Goal: Task Accomplishment & Management: Manage account settings

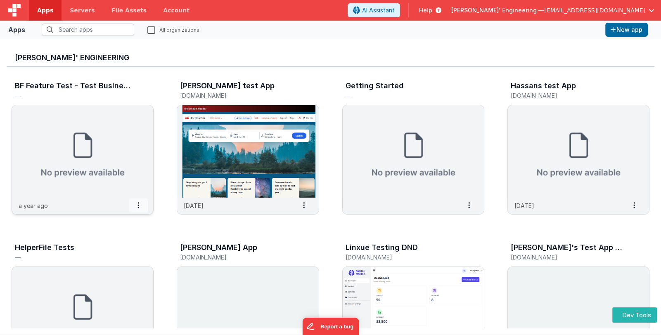
click at [139, 206] on icon at bounding box center [138, 205] width 2 height 0
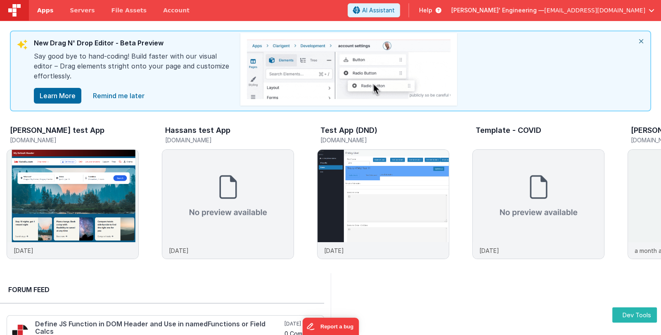
click at [43, 11] on span "Apps" at bounding box center [45, 10] width 16 height 8
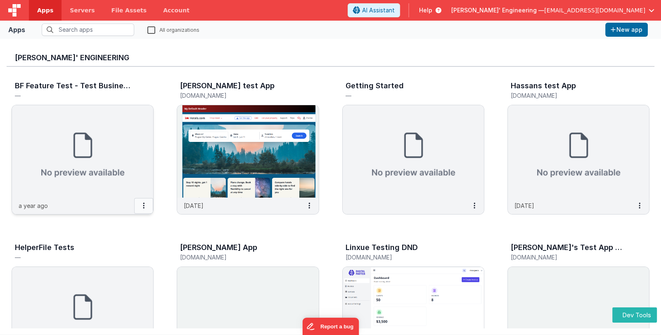
click at [139, 206] on button at bounding box center [143, 206] width 19 height 16
click at [138, 205] on icon at bounding box center [138, 205] width 2 height 0
drag, startPoint x: 188, startPoint y: 224, endPoint x: 138, endPoint y: 206, distance: 53.4
click at [138, 206] on span at bounding box center [138, 205] width 19 height 14
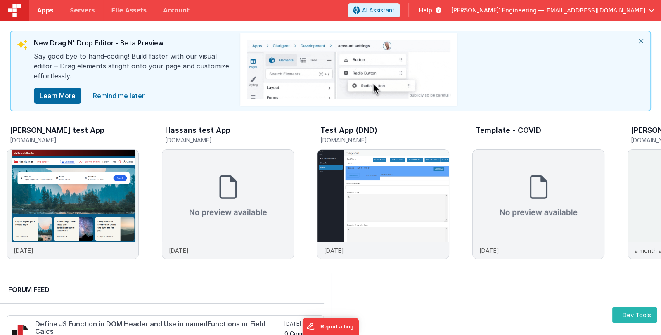
click at [45, 13] on span "Apps" at bounding box center [45, 10] width 16 height 8
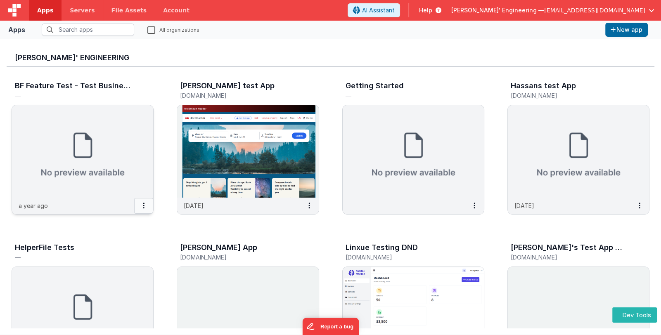
click at [143, 210] on button at bounding box center [143, 206] width 19 height 16
click at [140, 201] on span at bounding box center [138, 205] width 19 height 14
click at [302, 206] on span at bounding box center [303, 205] width 19 height 14
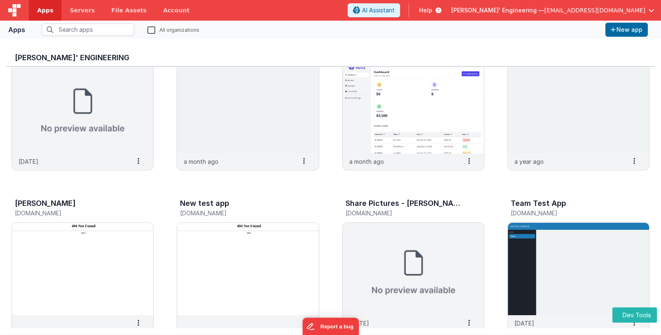
scroll to position [371, 0]
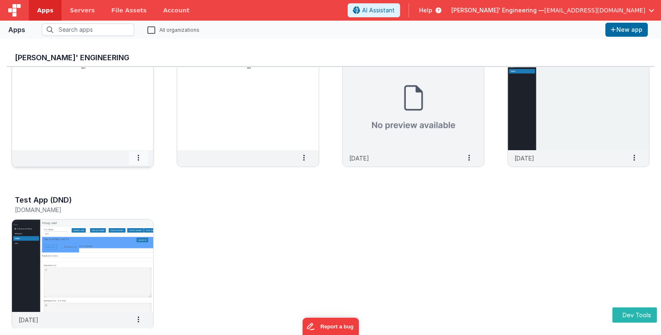
click at [140, 159] on span at bounding box center [138, 158] width 19 height 14
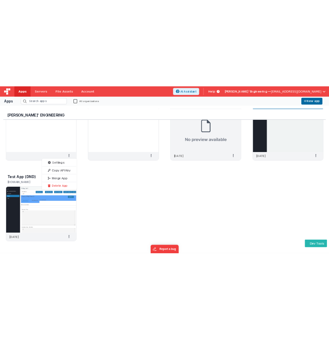
scroll to position [390, 0]
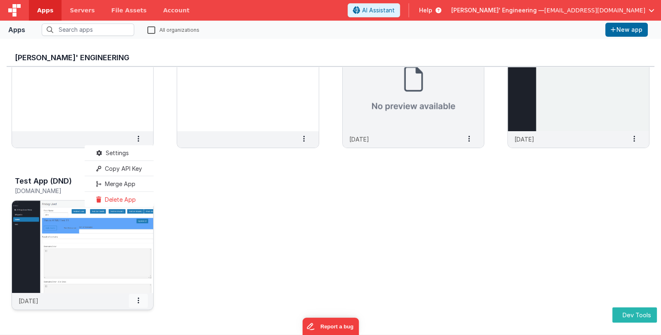
click at [137, 300] on icon at bounding box center [138, 300] width 2 height 0
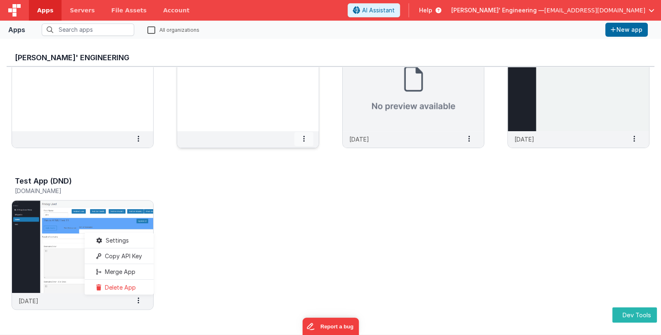
click at [303, 139] on icon at bounding box center [304, 139] width 2 height 0
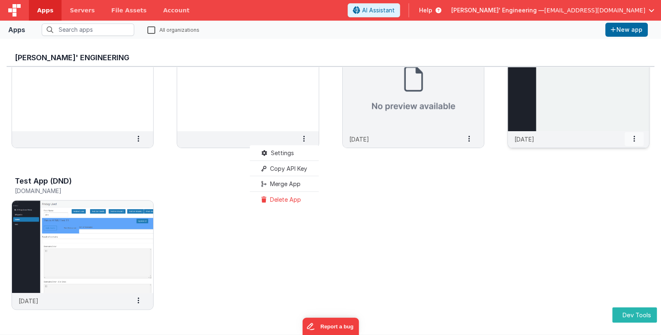
click at [633, 139] on icon at bounding box center [634, 139] width 2 height 0
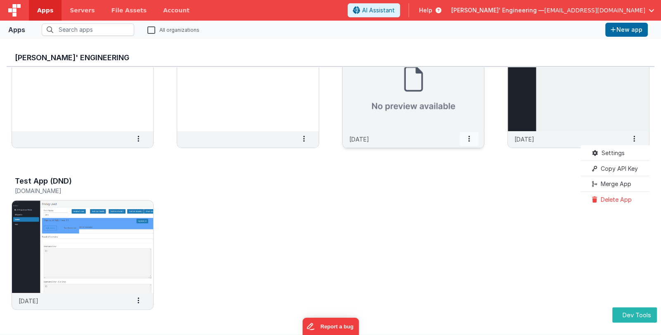
click at [464, 141] on span at bounding box center [468, 139] width 19 height 14
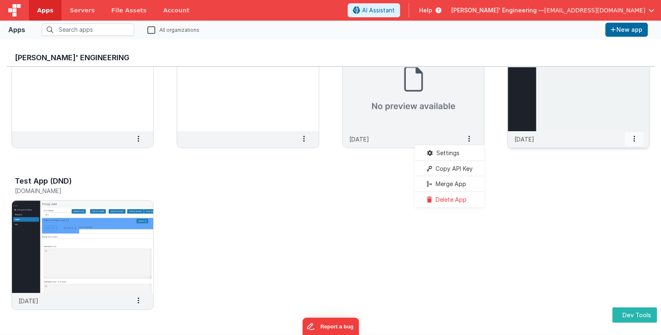
click at [638, 142] on span at bounding box center [633, 139] width 19 height 14
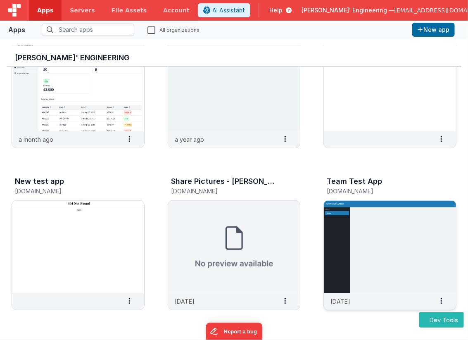
drag, startPoint x: 359, startPoint y: 39, endPoint x: 386, endPoint y: 244, distance: 207.0
click at [386, 244] on img at bounding box center [390, 247] width 132 height 92
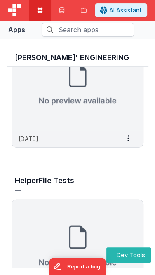
scroll to position [1038, 0]
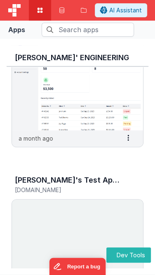
click at [130, 141] on span at bounding box center [128, 138] width 19 height 14
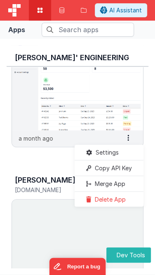
click at [128, 138] on icon at bounding box center [129, 138] width 2 height 0
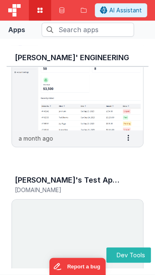
click at [129, 138] on icon at bounding box center [129, 138] width 2 height 0
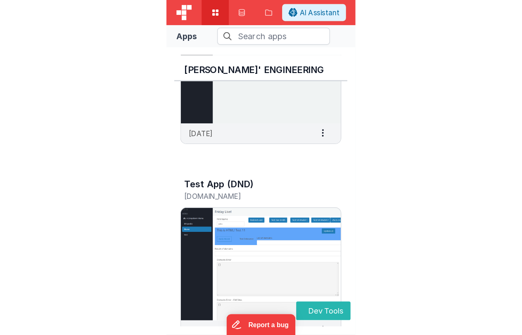
scroll to position [1907, 0]
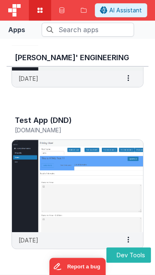
click at [129, 239] on span at bounding box center [128, 240] width 19 height 14
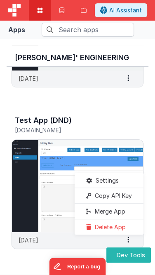
click at [126, 243] on span at bounding box center [128, 240] width 19 height 14
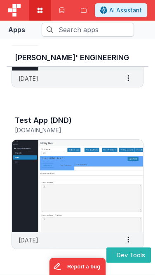
click at [126, 243] on span at bounding box center [128, 240] width 19 height 14
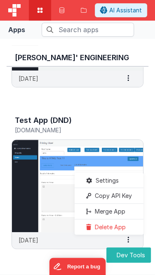
click at [126, 243] on span at bounding box center [128, 240] width 19 height 14
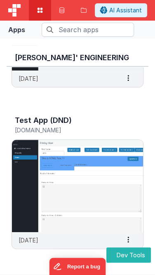
click at [130, 76] on span at bounding box center [128, 78] width 19 height 14
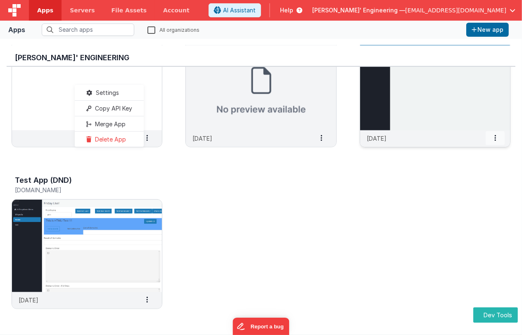
scroll to position [552, 0]
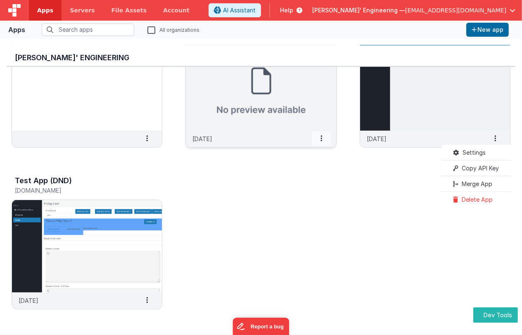
click at [326, 139] on span at bounding box center [321, 139] width 19 height 14
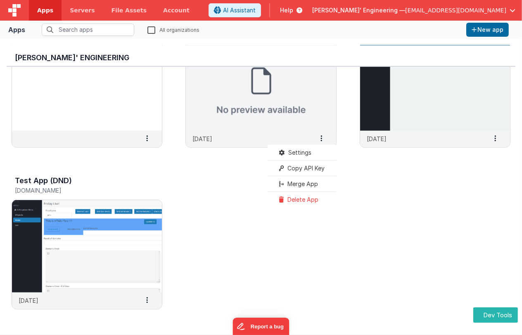
click at [147, 300] on icon at bounding box center [147, 300] width 2 height 0
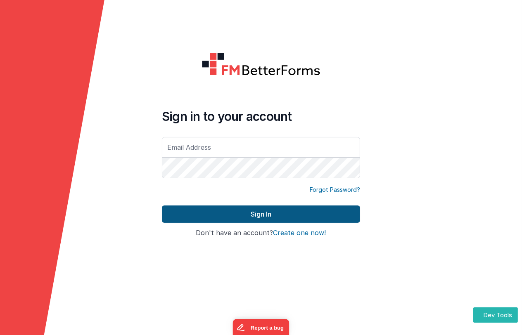
type input "[EMAIL_ADDRESS][DOMAIN_NAME]"
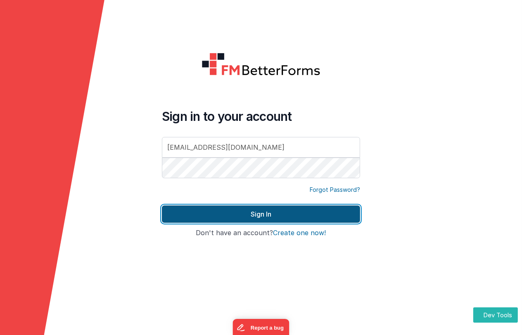
click at [219, 215] on button "Sign In" at bounding box center [261, 214] width 198 height 17
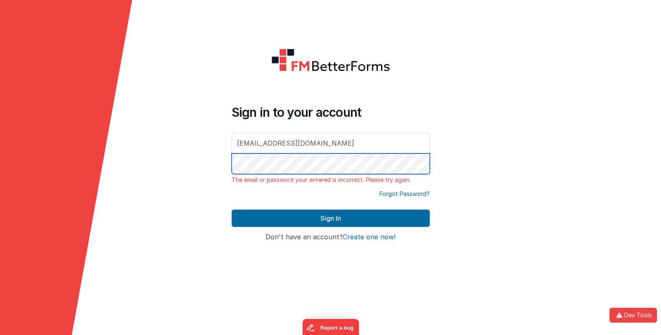
click at [215, 163] on form "Sign in to your account linxue@delfsengineering.ca The email or password your e…" at bounding box center [330, 167] width 661 height 335
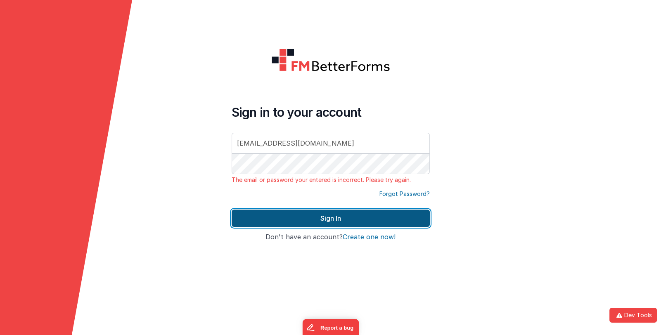
click at [303, 216] on button "Sign In" at bounding box center [331, 218] width 198 height 17
